Goal: Information Seeking & Learning: Learn about a topic

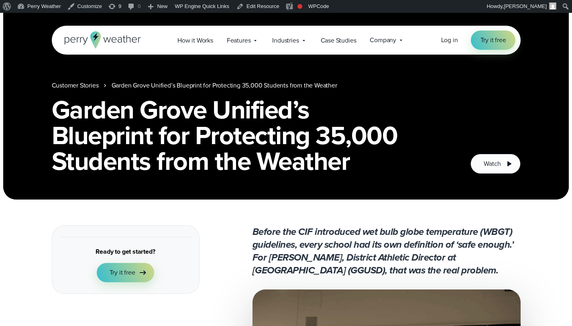
scroll to position [90, 0]
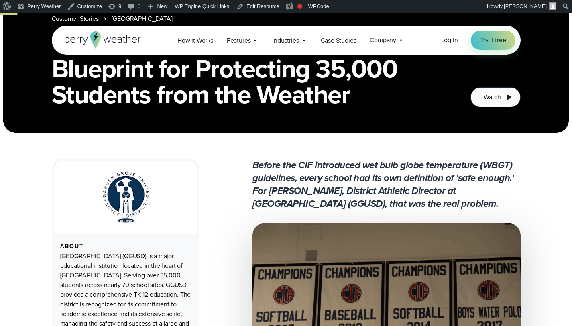
scroll to position [303, 0]
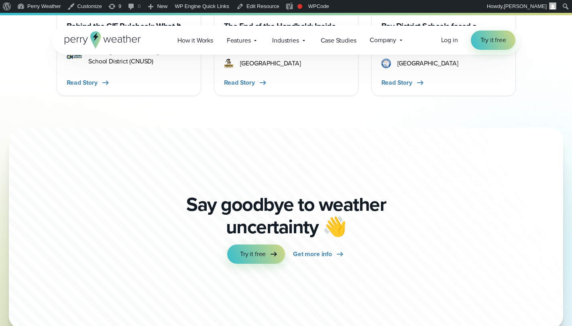
scroll to position [2590, 0]
